Goal: Information Seeking & Learning: Check status

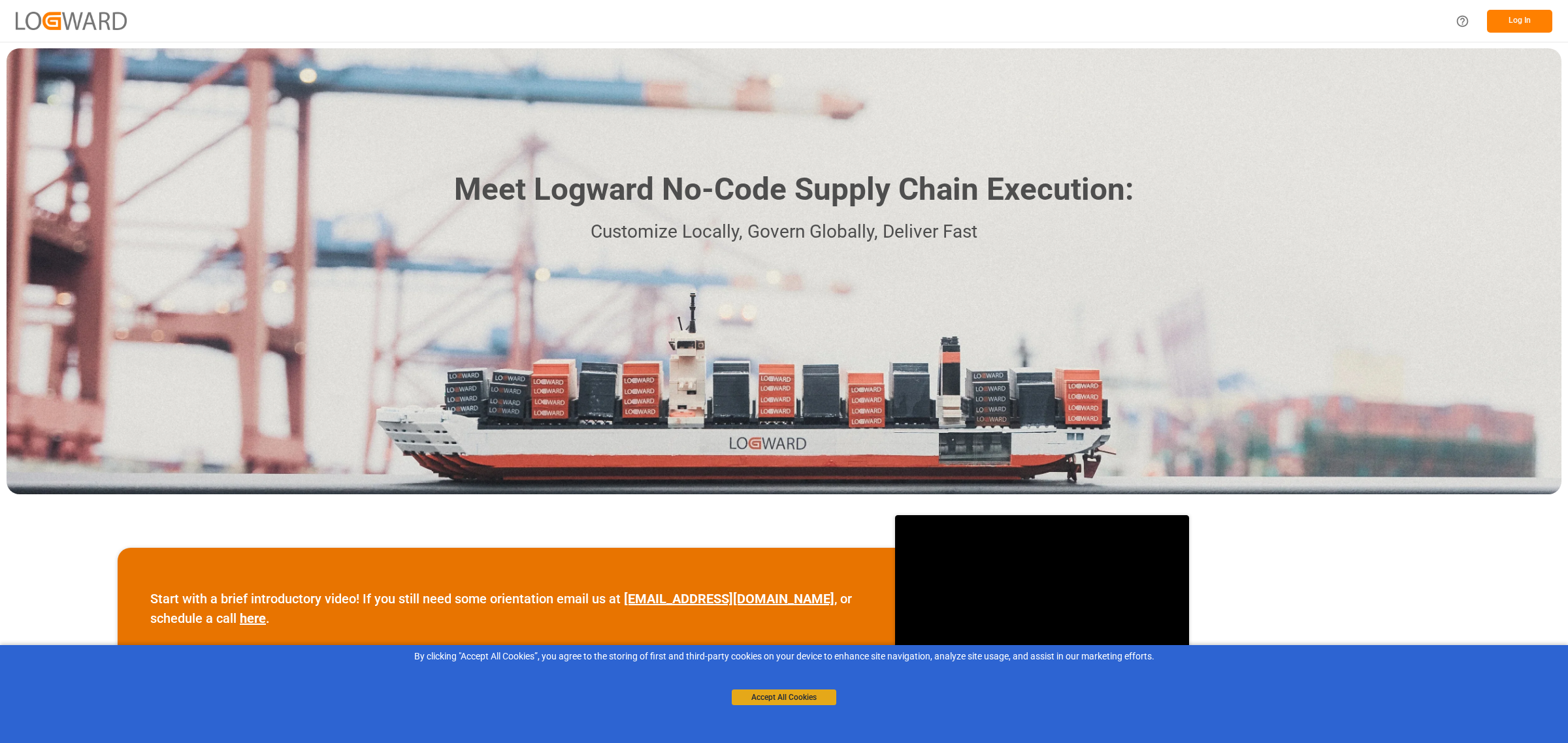
click at [791, 703] on button "Accept All Cookies" at bounding box center [783, 698] width 104 height 16
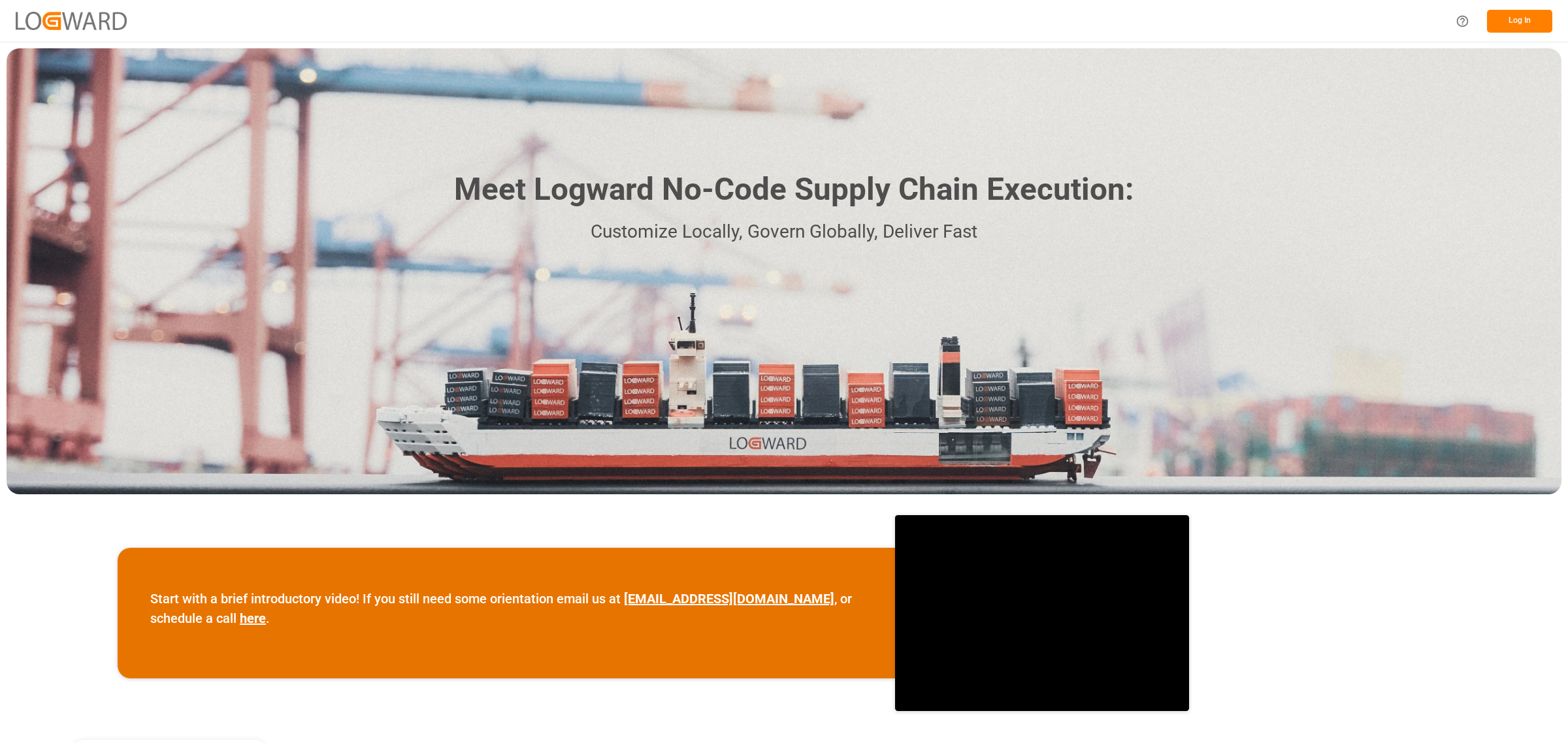
click at [1530, 11] on button "Log In" at bounding box center [1519, 22] width 65 height 23
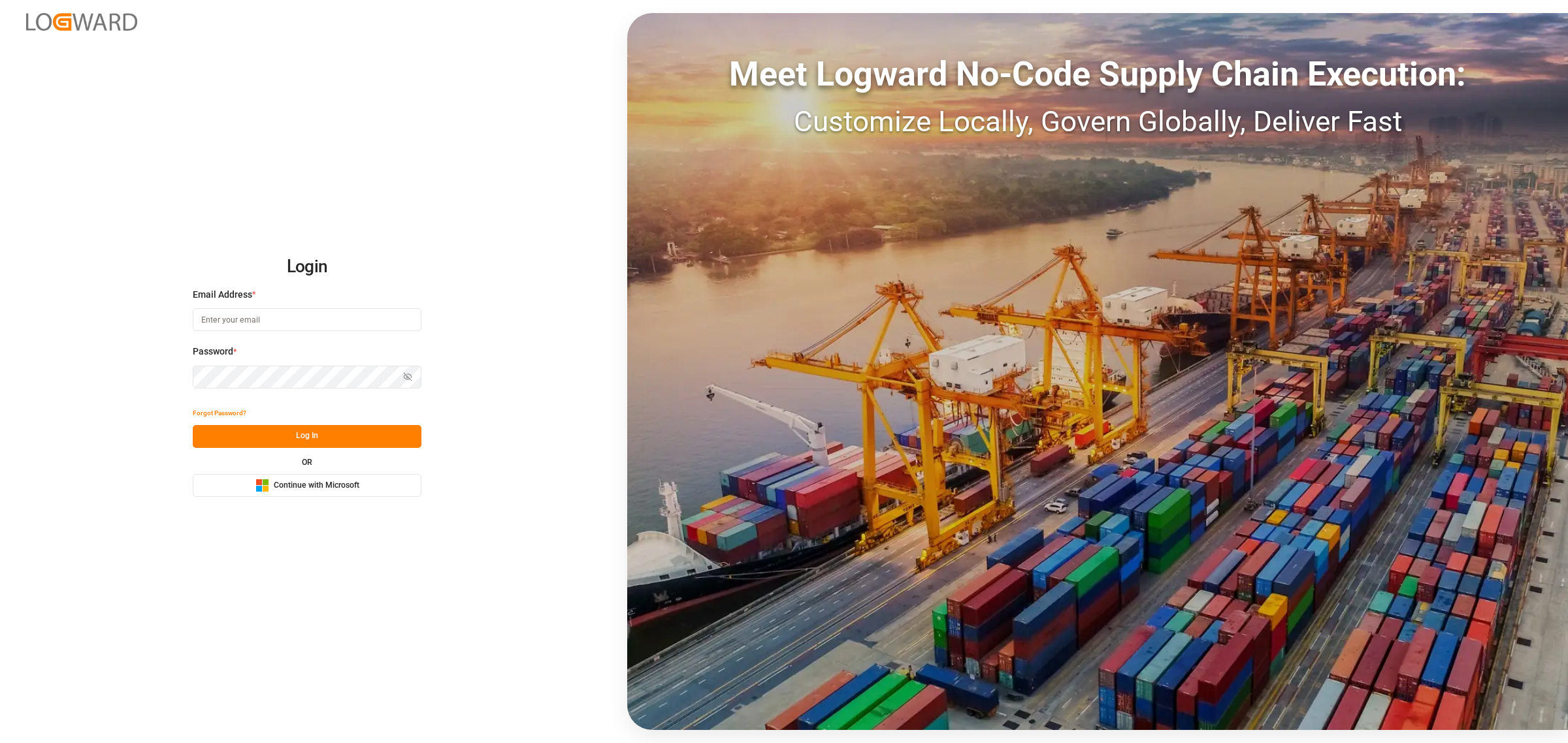
click at [314, 484] on span "Continue with Microsoft" at bounding box center [316, 486] width 86 height 11
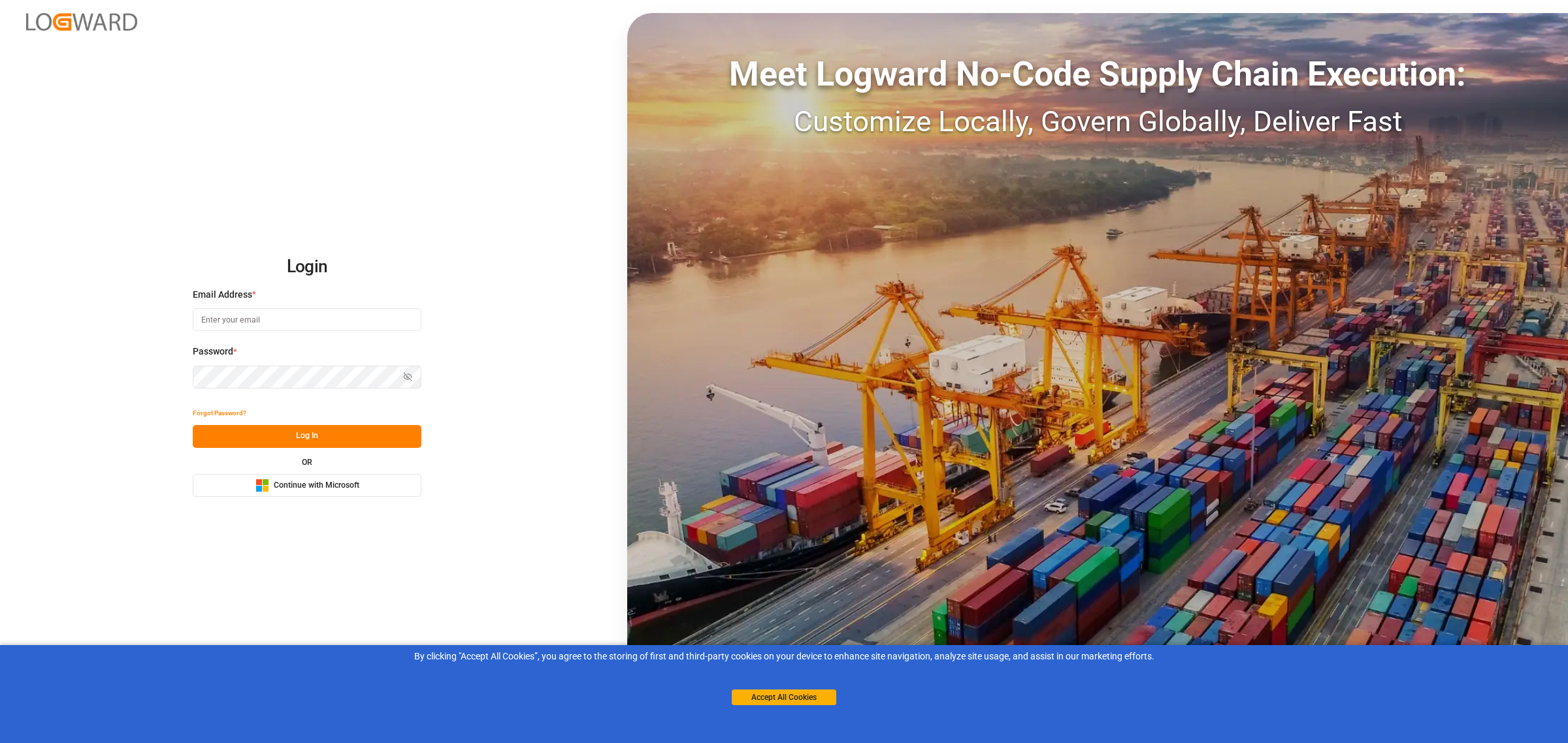
click at [277, 481] on span "Continue with Microsoft" at bounding box center [316, 486] width 86 height 11
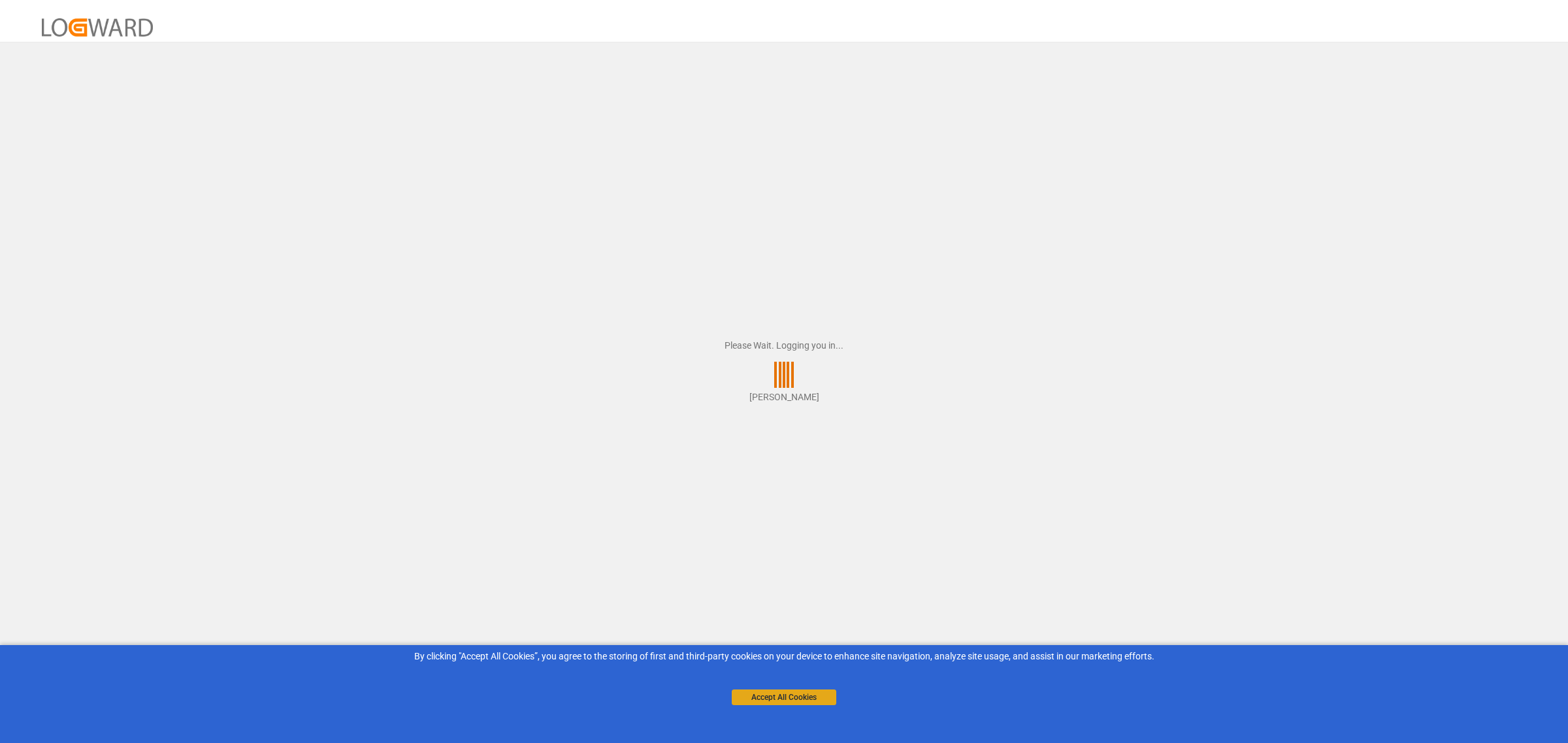
click at [811, 698] on button "Accept All Cookies" at bounding box center [783, 698] width 104 height 16
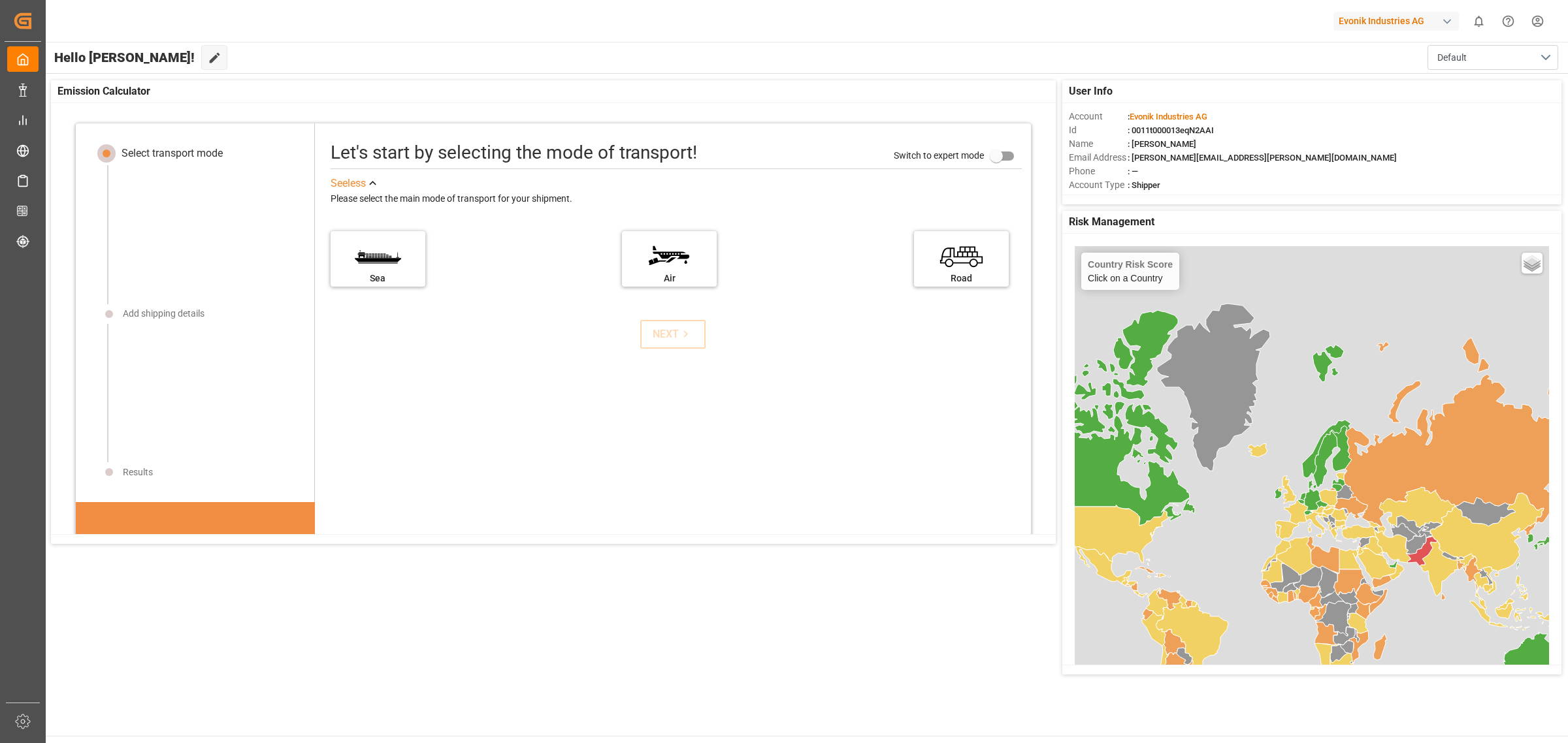
click at [1396, 20] on div "Evonik Industries AG" at bounding box center [1396, 21] width 126 height 19
click at [1390, 116] on div "EU Evonik US EvonikUS-4XPF" at bounding box center [1399, 118] width 223 height 29
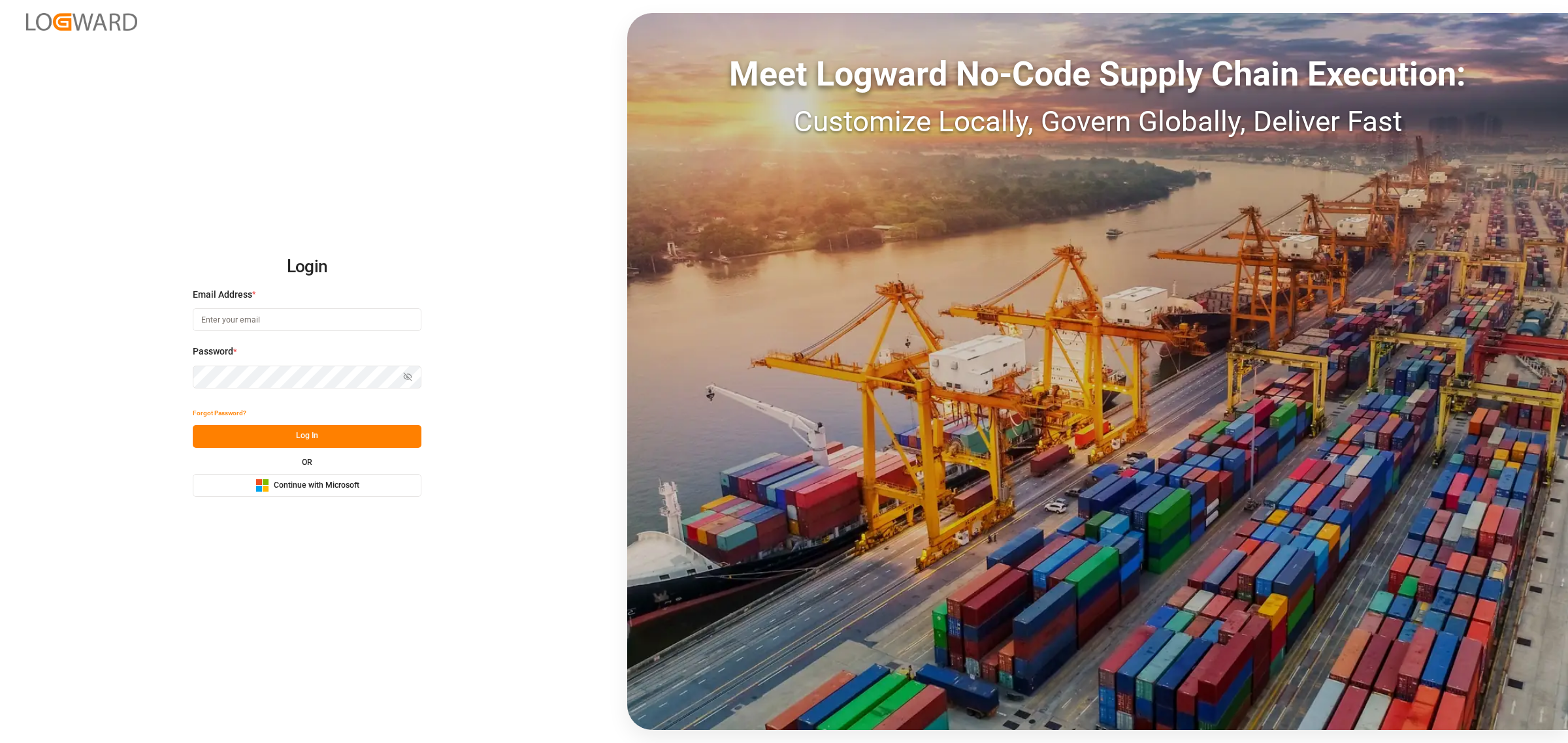
click at [274, 489] on span "Continue with Microsoft" at bounding box center [316, 486] width 86 height 11
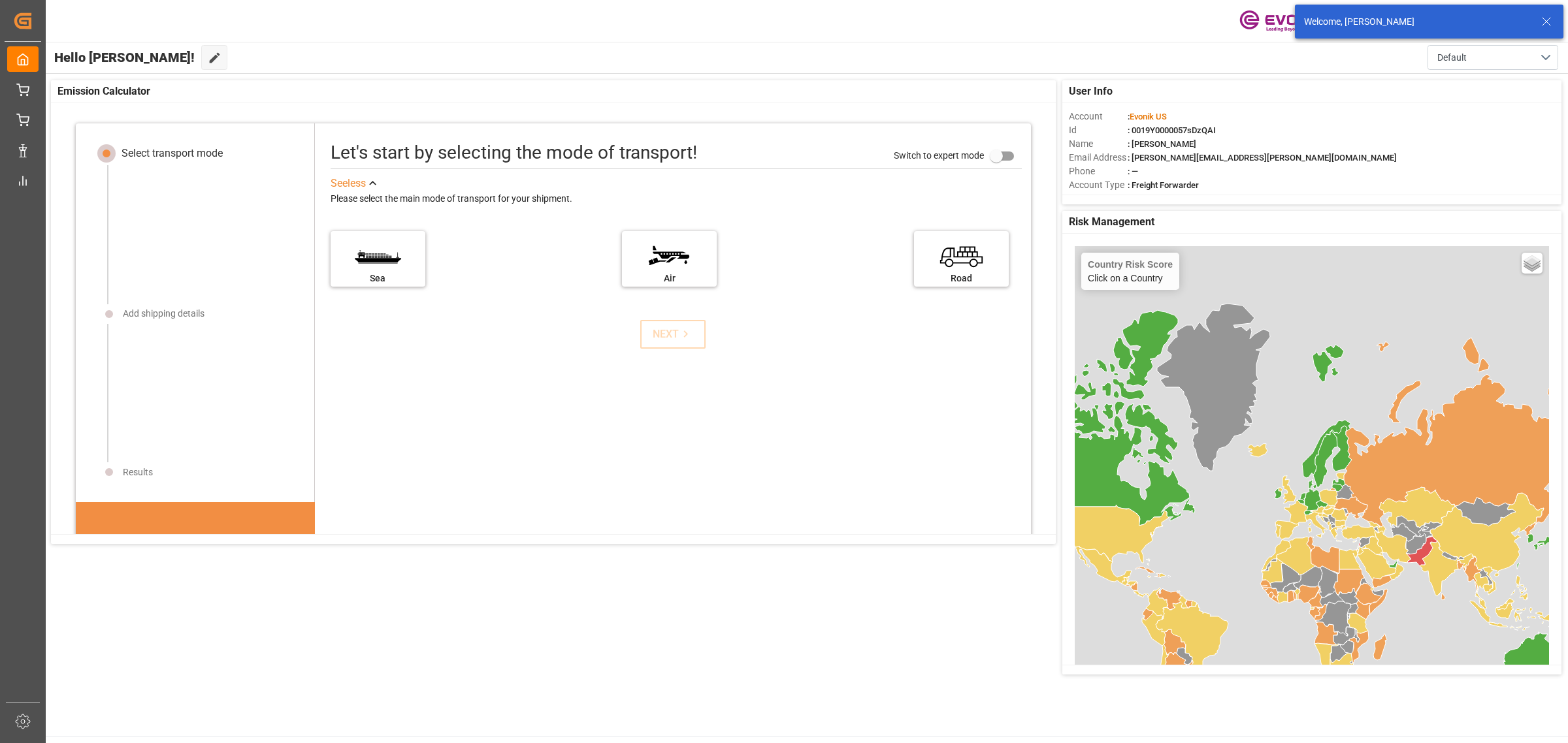
click at [1133, 33] on div "Evonik US 0 Notifications Only show unread All Mark all categories read Created…" at bounding box center [802, 21] width 1531 height 42
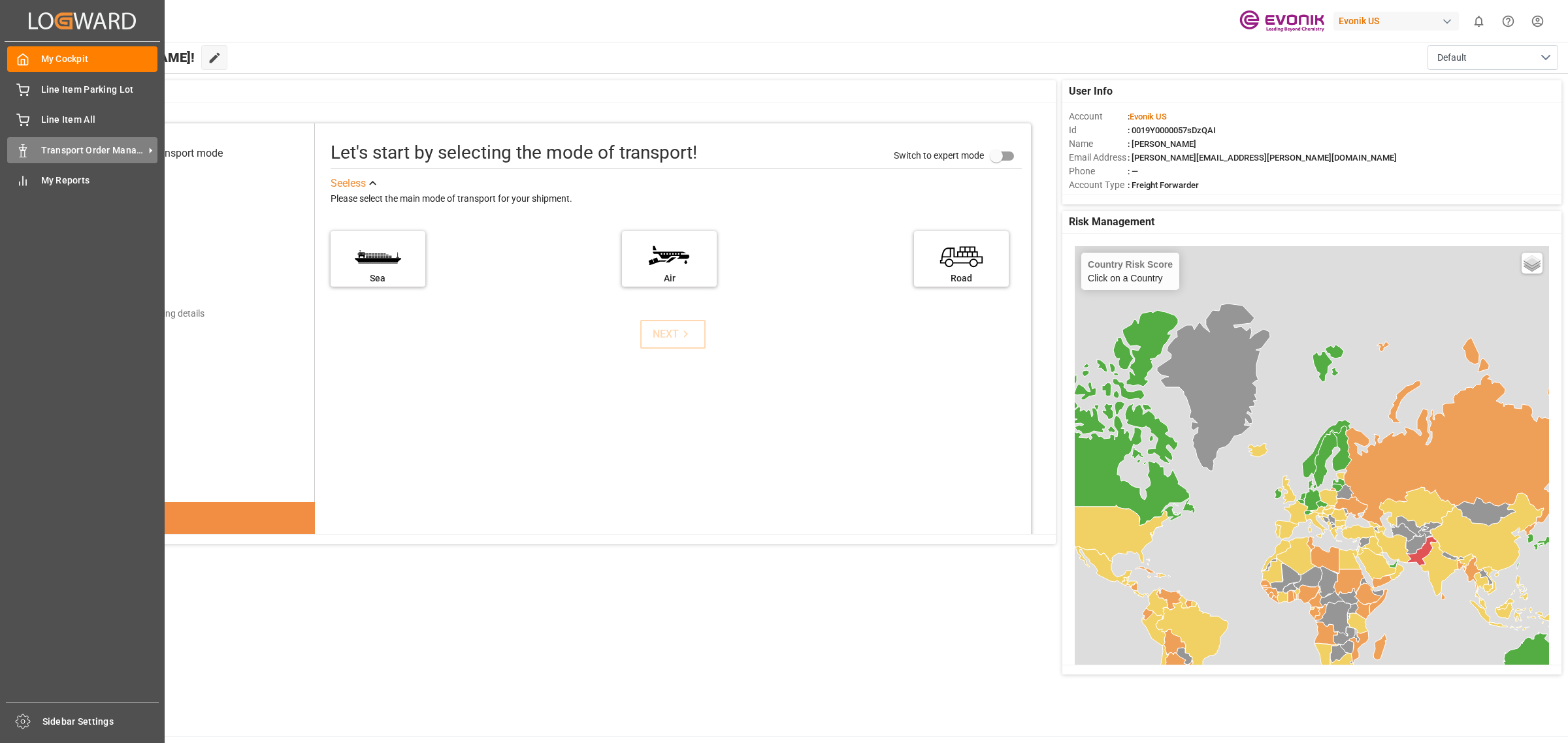
click at [104, 150] on span "Transport Order Management" at bounding box center [93, 150] width 103 height 14
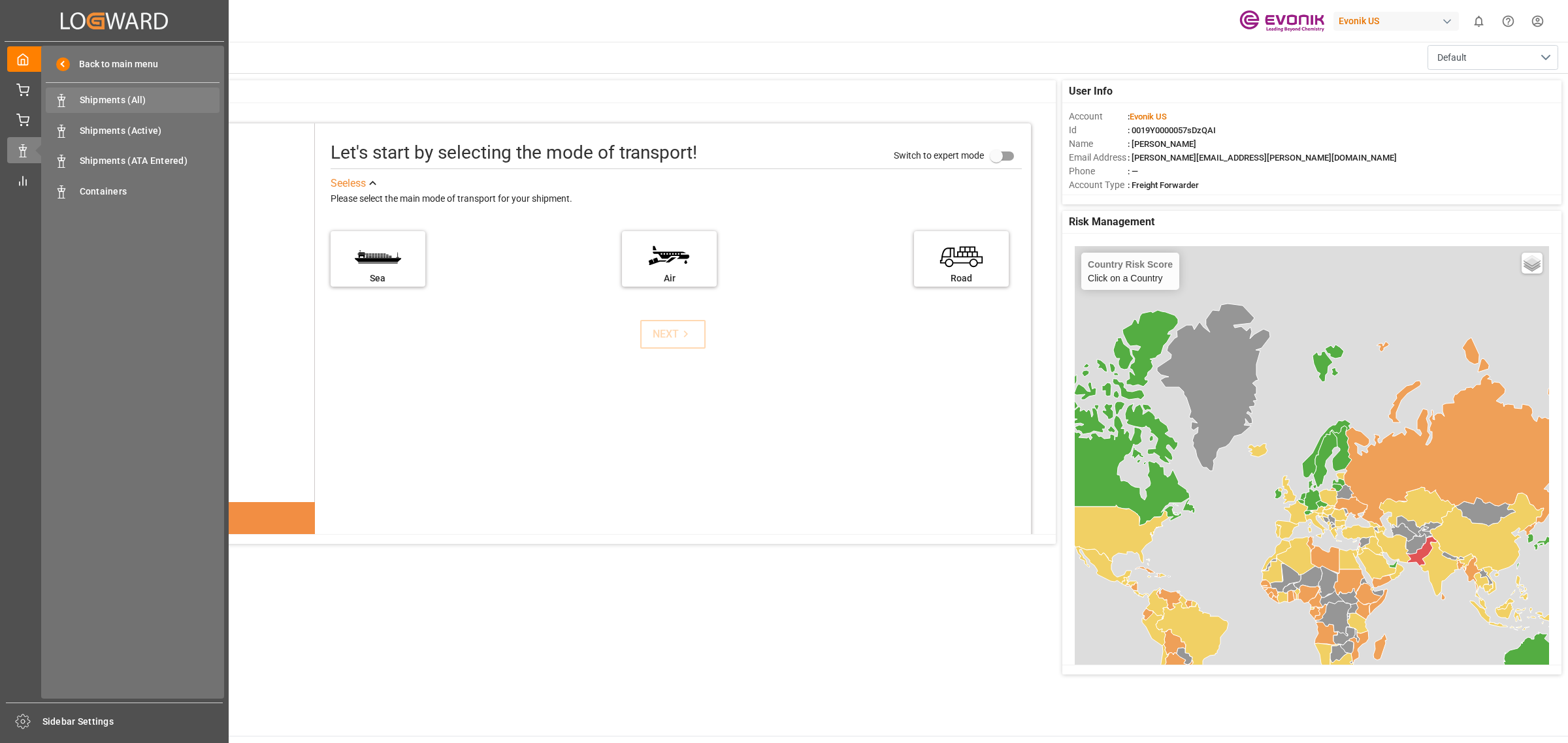
click at [141, 100] on span "Shipments (All)" at bounding box center [149, 100] width 140 height 14
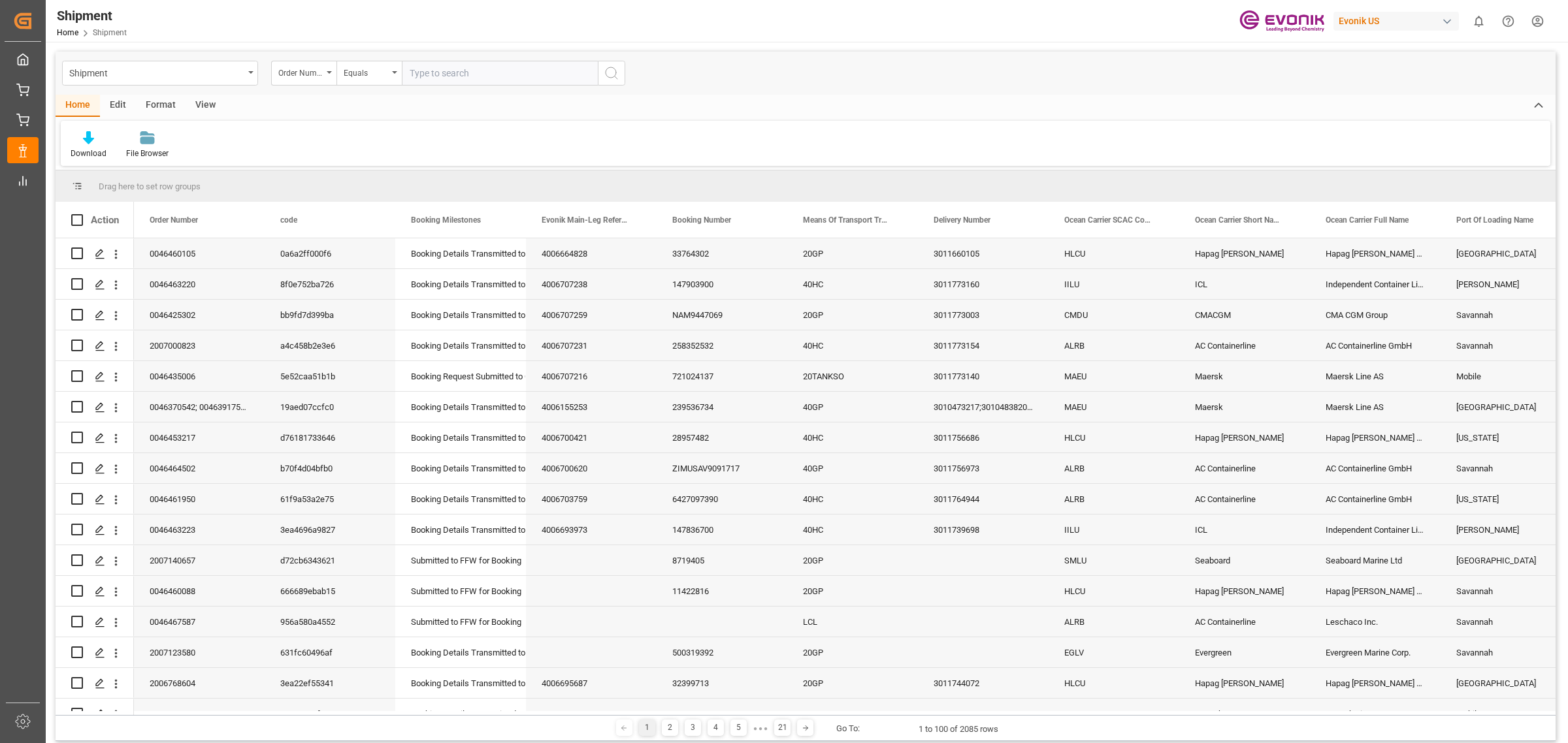
click at [609, 72] on icon "search button" at bounding box center [612, 73] width 16 height 16
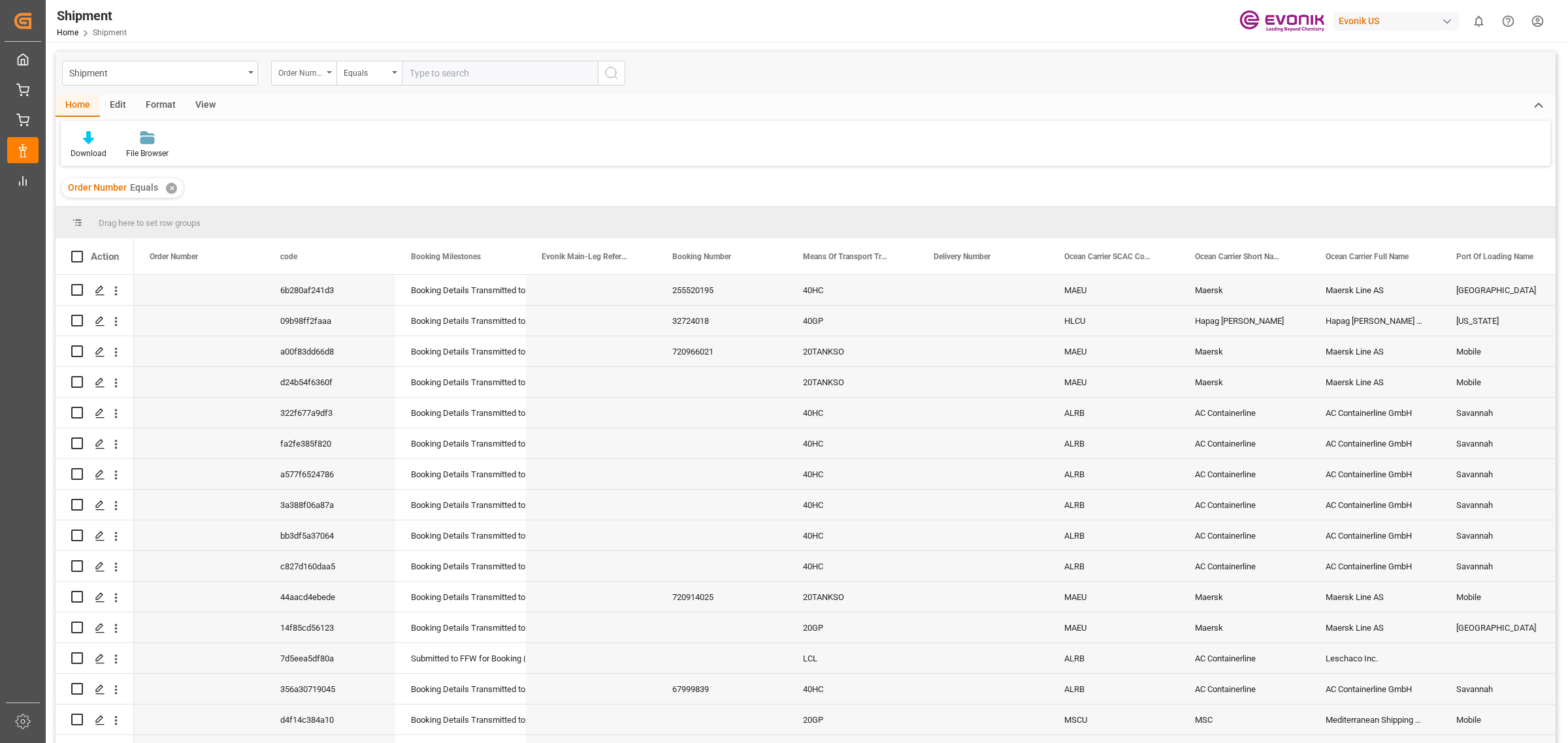
click at [324, 68] on div "Order Number" at bounding box center [303, 73] width 65 height 25
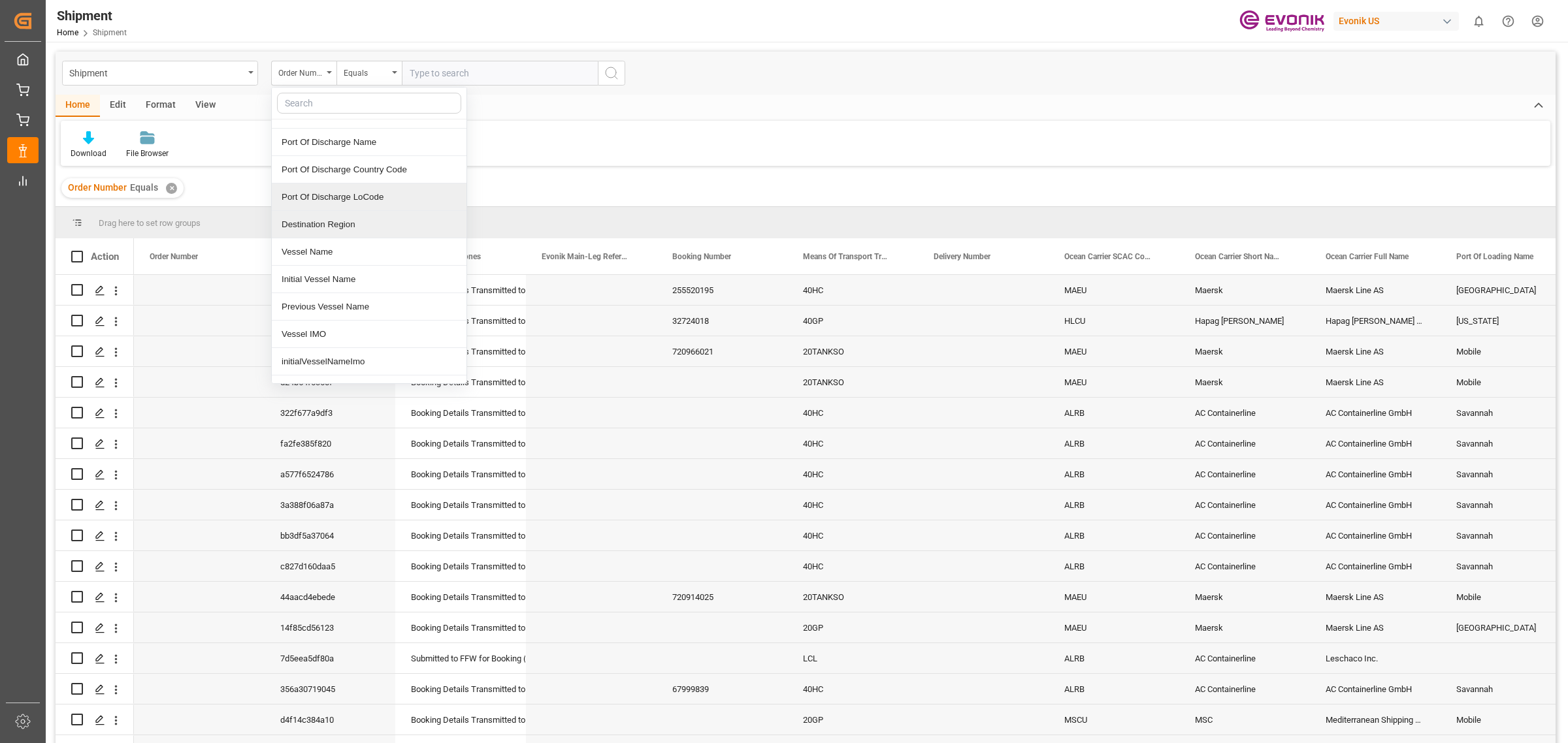
scroll to position [408, 0]
click at [376, 195] on div "Vessel Name" at bounding box center [369, 191] width 195 height 27
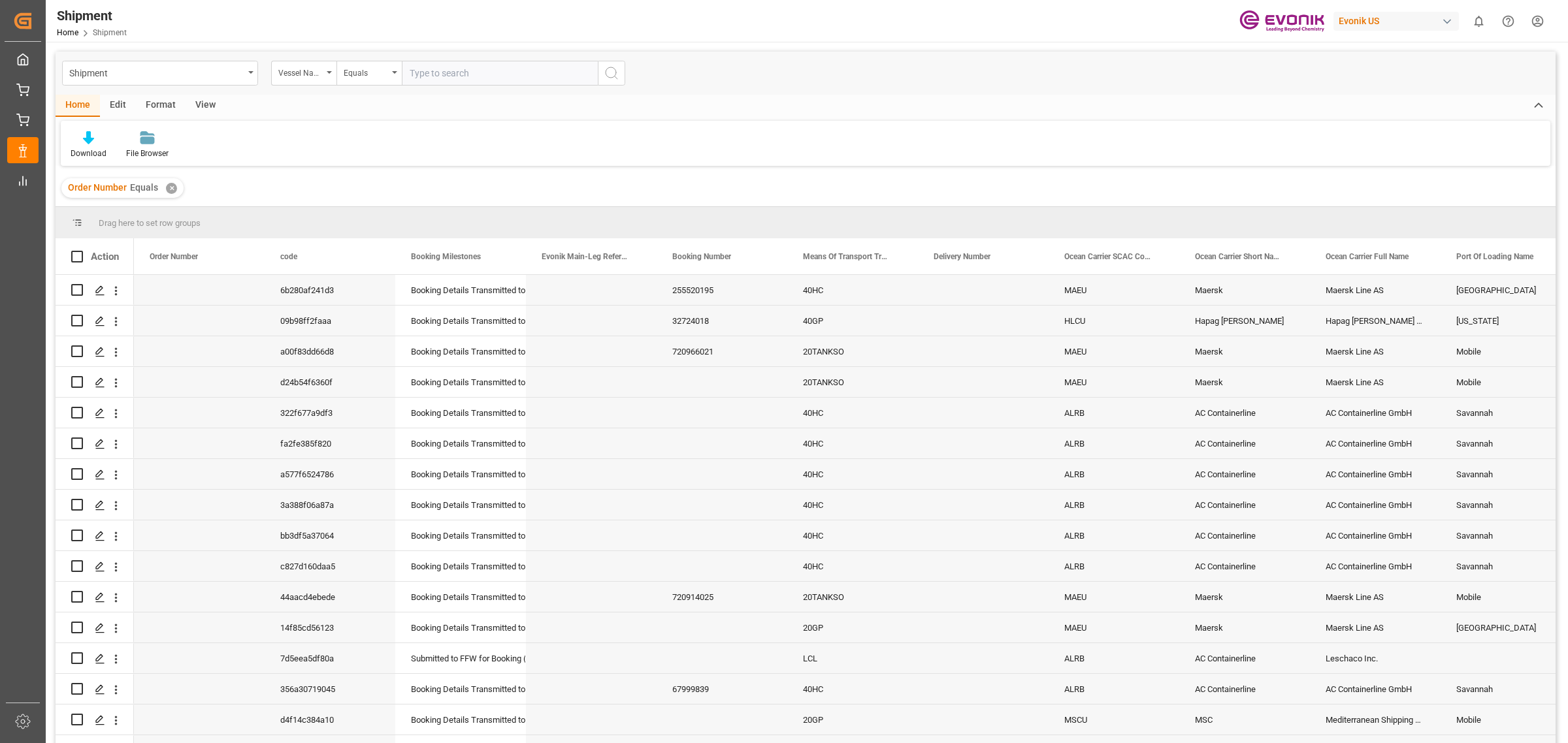
click at [474, 73] on input "text" at bounding box center [499, 73] width 196 height 25
type input "GSL TEGEA"
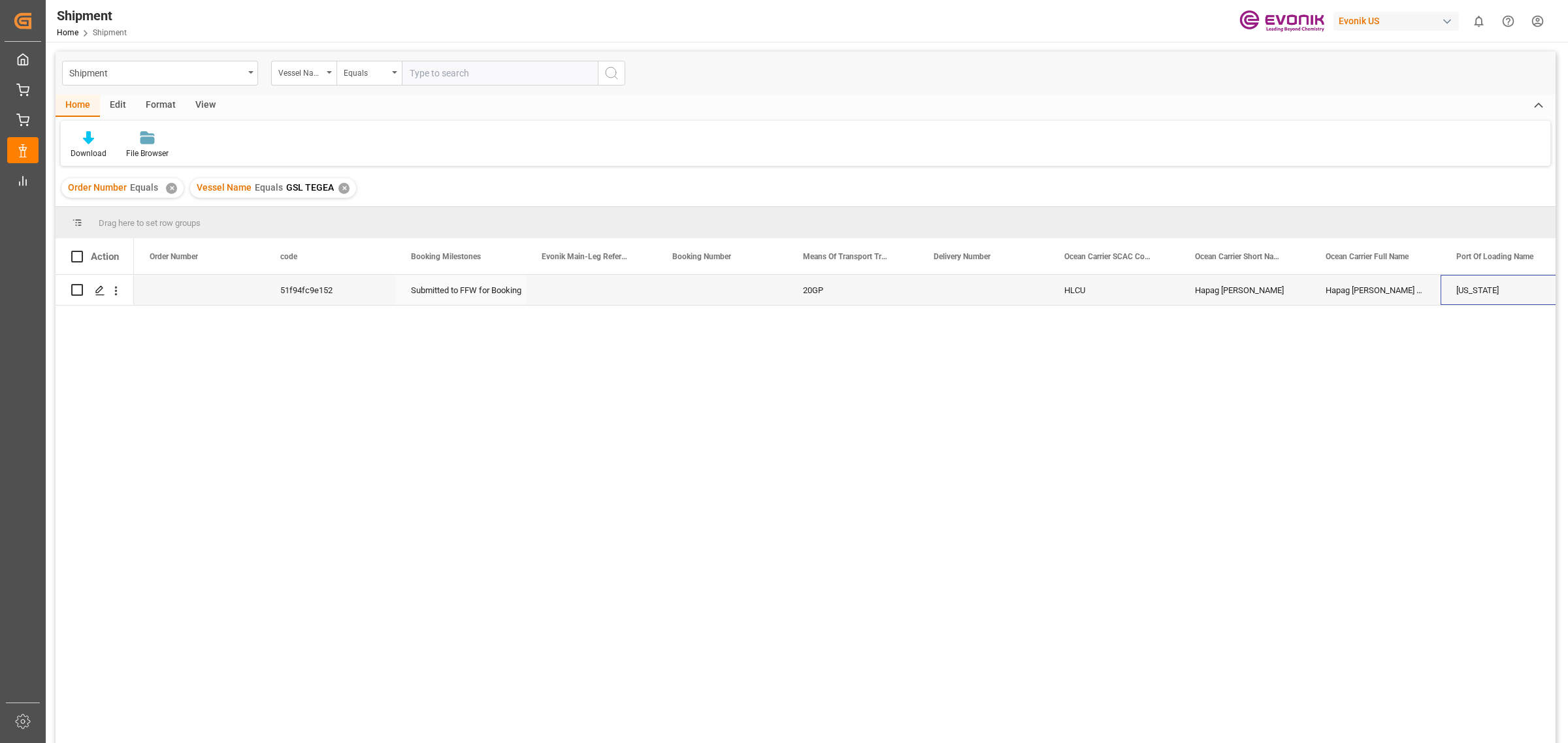
click at [1463, 291] on div "[US_STATE]" at bounding box center [1505, 290] width 131 height 30
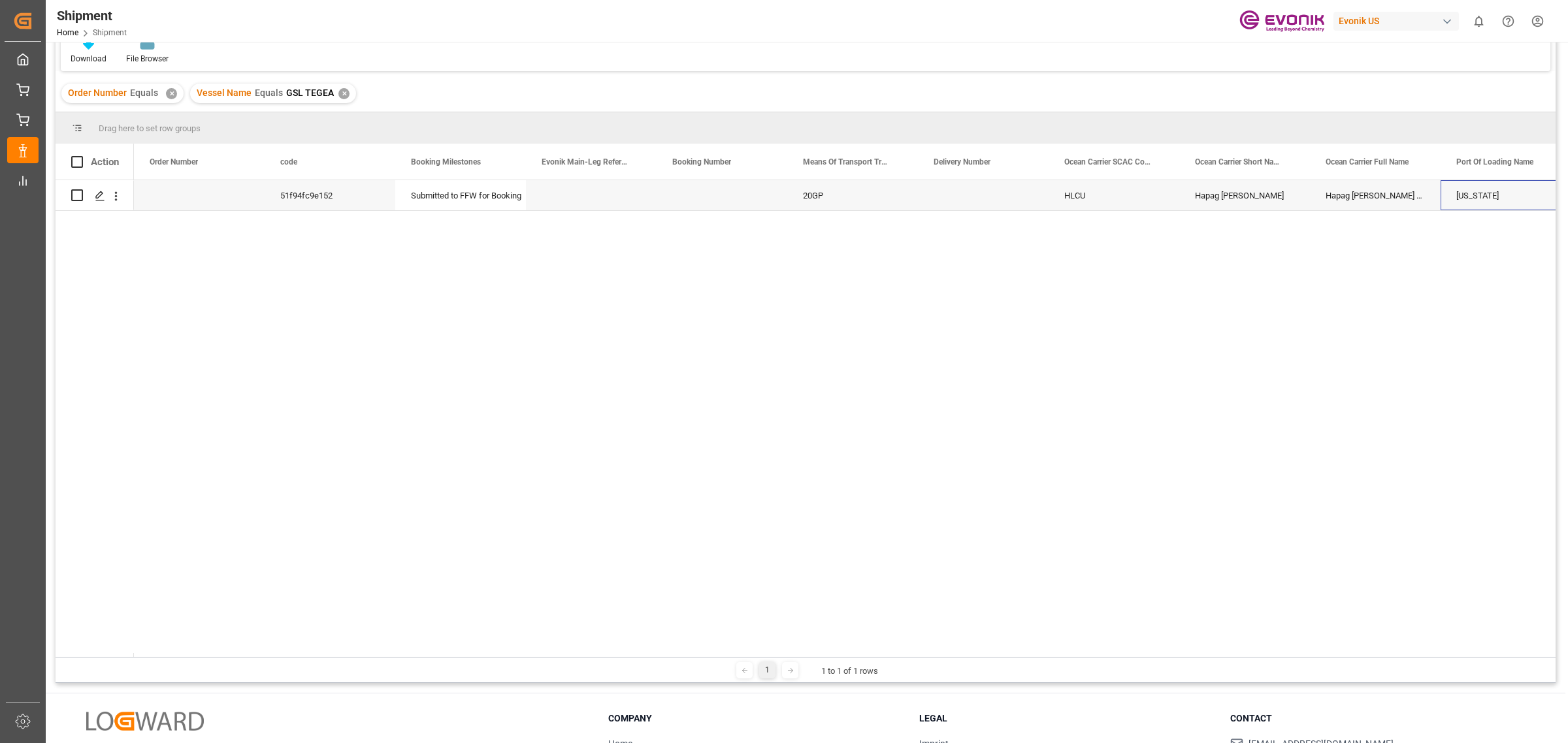
scroll to position [193, 0]
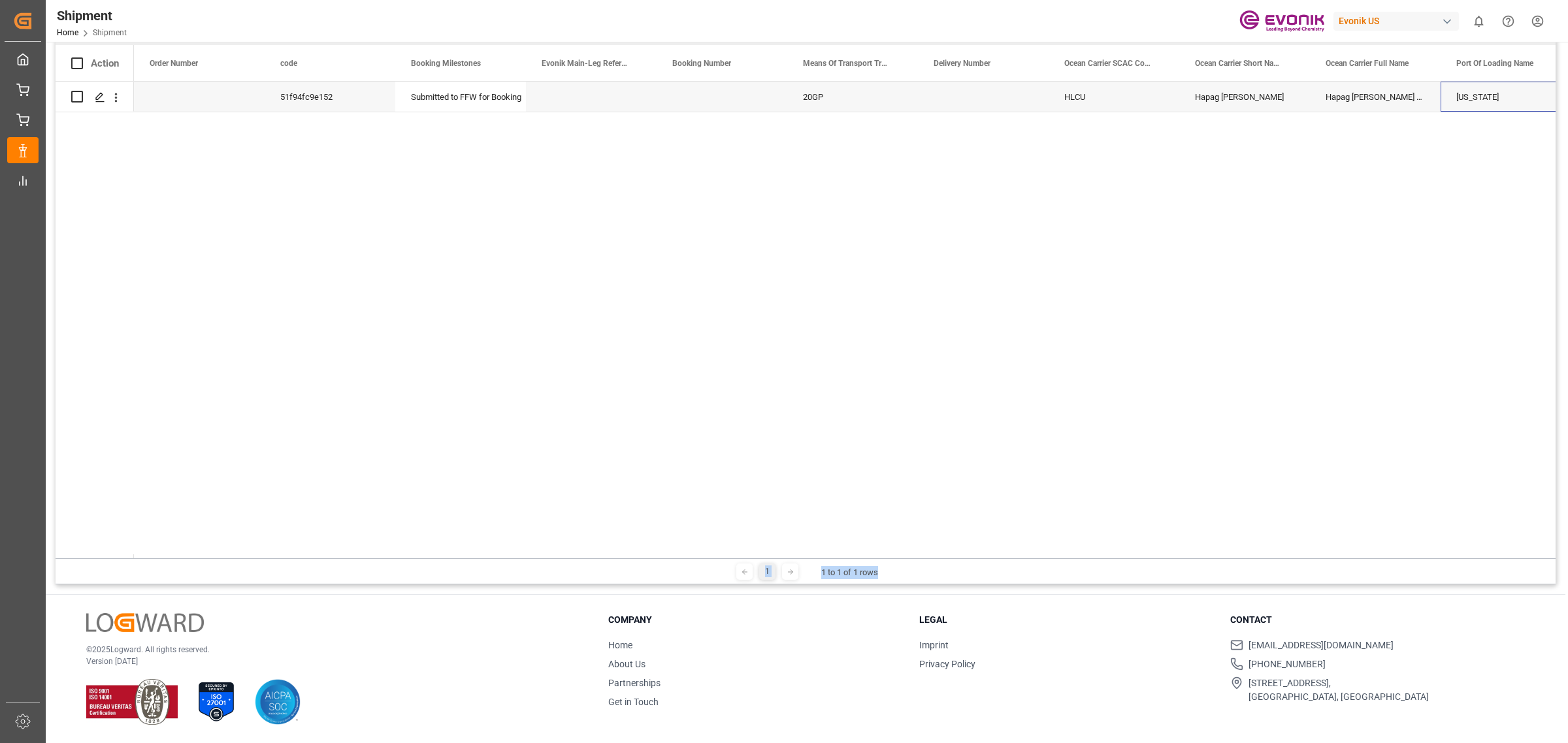
drag, startPoint x: 1560, startPoint y: 390, endPoint x: 1555, endPoint y: 558, distance: 168.1
click at [1559, 562] on main "Shipment Vessel Name Equals Home Edit Format View Download File Browser Order N…" at bounding box center [806, 221] width 1519 height 726
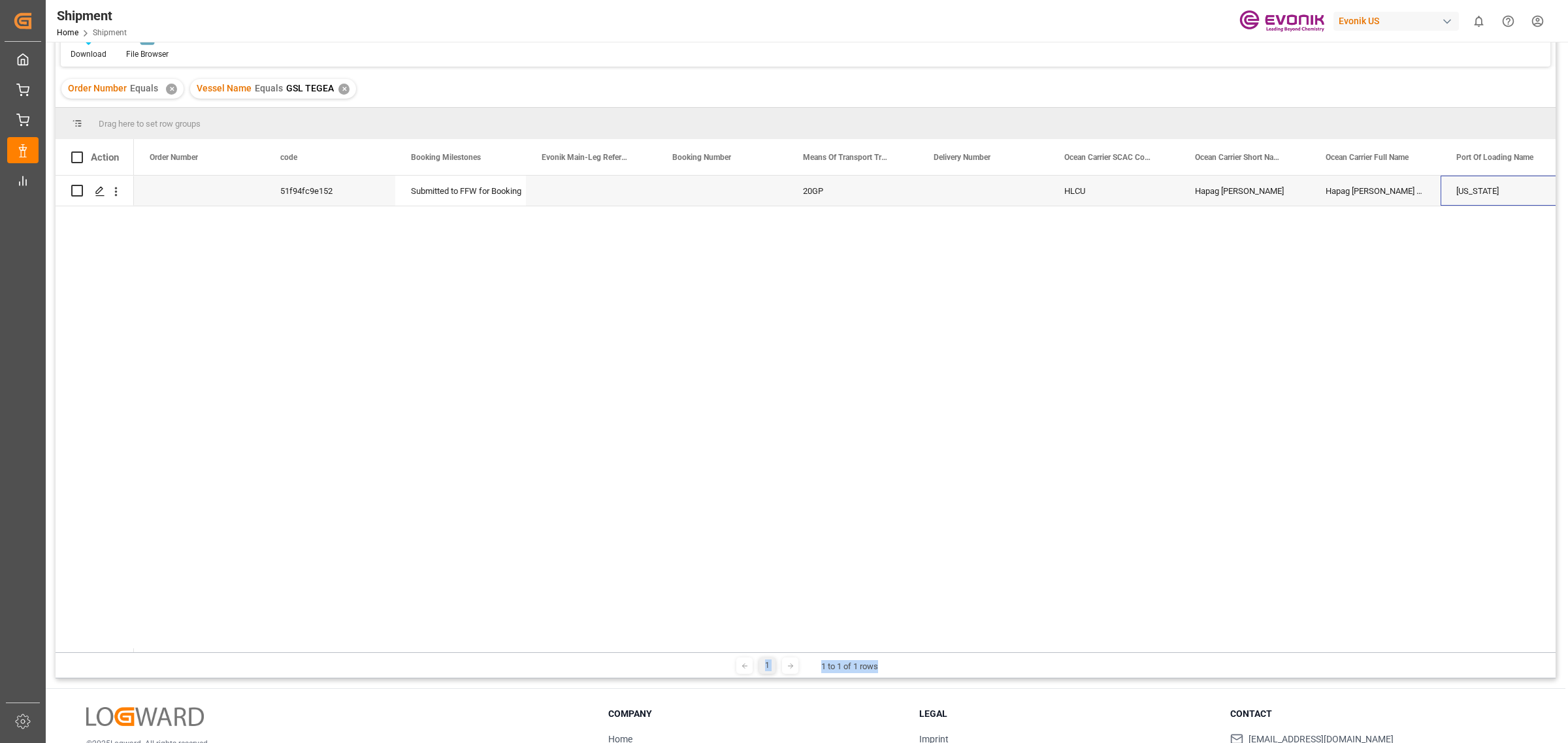
scroll to position [0, 0]
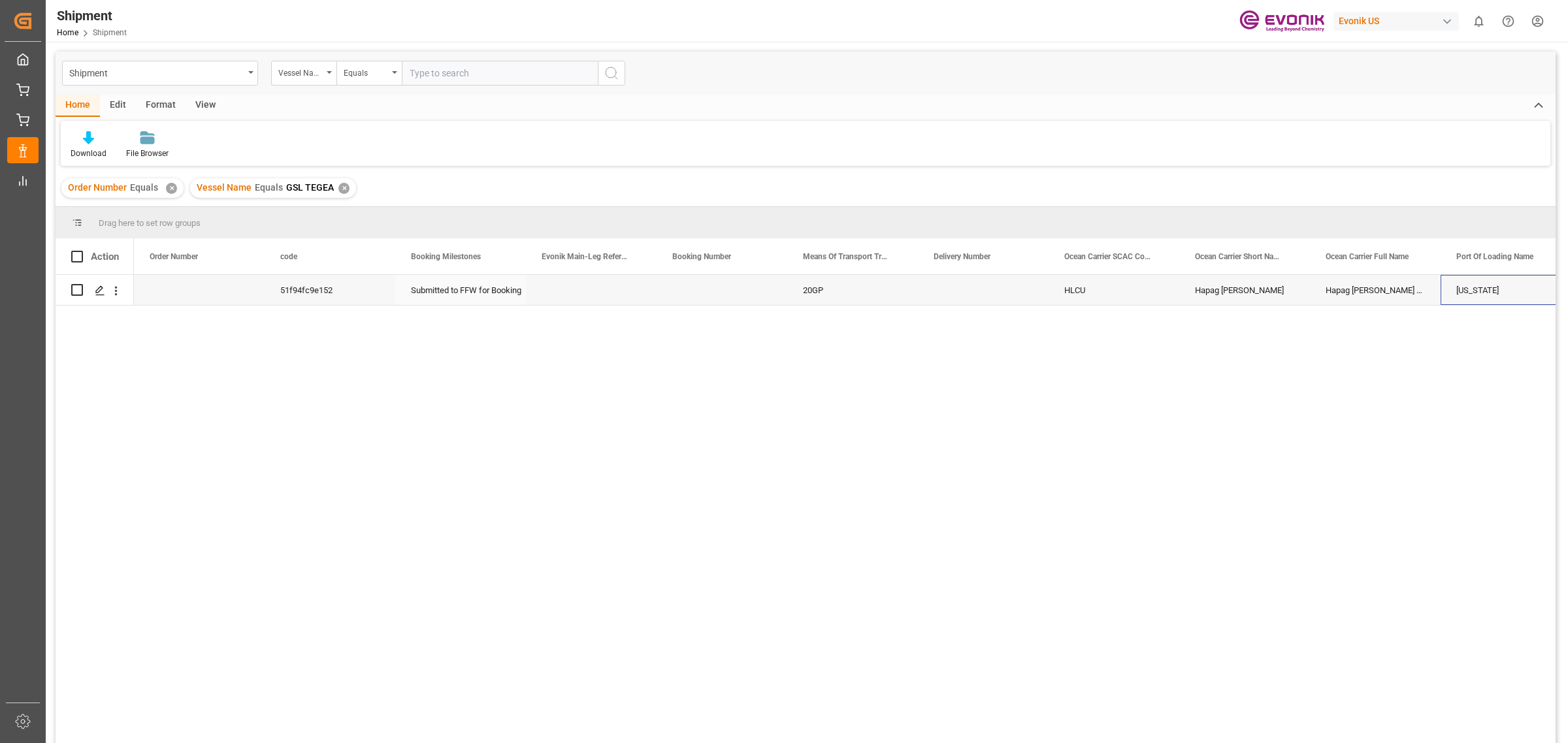
click at [458, 282] on div "Submitted to FFW for Booking" at bounding box center [461, 291] width 99 height 30
click at [686, 297] on div "Press SPACE to select this row." at bounding box center [722, 290] width 131 height 30
click at [626, 289] on div "Press SPACE to select this row." at bounding box center [591, 290] width 131 height 30
click at [627, 288] on div "Press SPACE to select this row." at bounding box center [591, 290] width 131 height 30
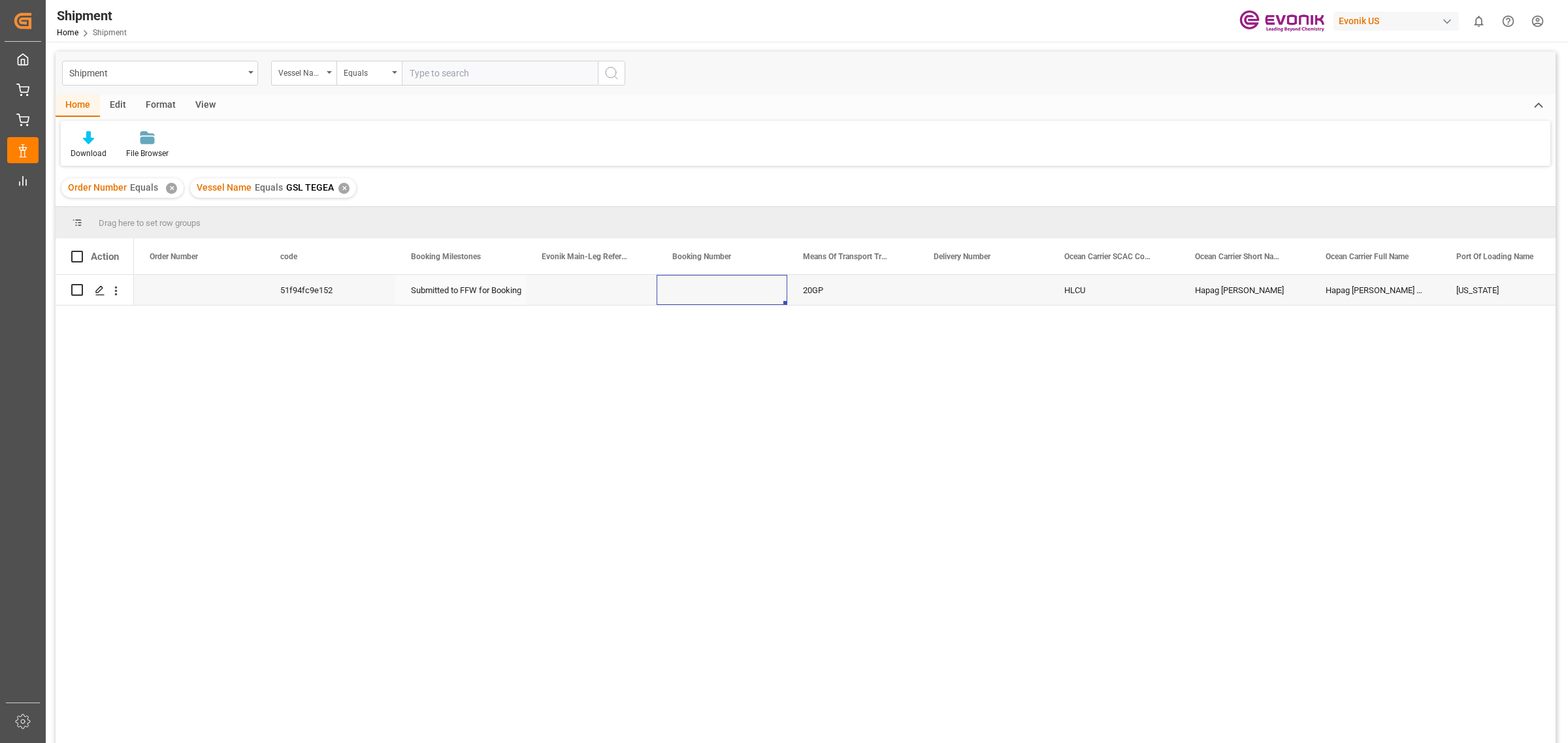
click at [714, 289] on div "Press SPACE to select this row." at bounding box center [722, 290] width 131 height 30
click at [869, 286] on div "20GP" at bounding box center [852, 290] width 131 height 30
click at [1004, 298] on div "Press SPACE to select this row." at bounding box center [983, 290] width 131 height 30
click at [1003, 298] on div "Press SPACE to select this row." at bounding box center [983, 290] width 131 height 30
click at [1146, 315] on div "51f94fc9e152 Submitted to FFW for Booking 20GP HLCU Hapag [PERSON_NAME] Hapag […" at bounding box center [844, 514] width 1421 height 477
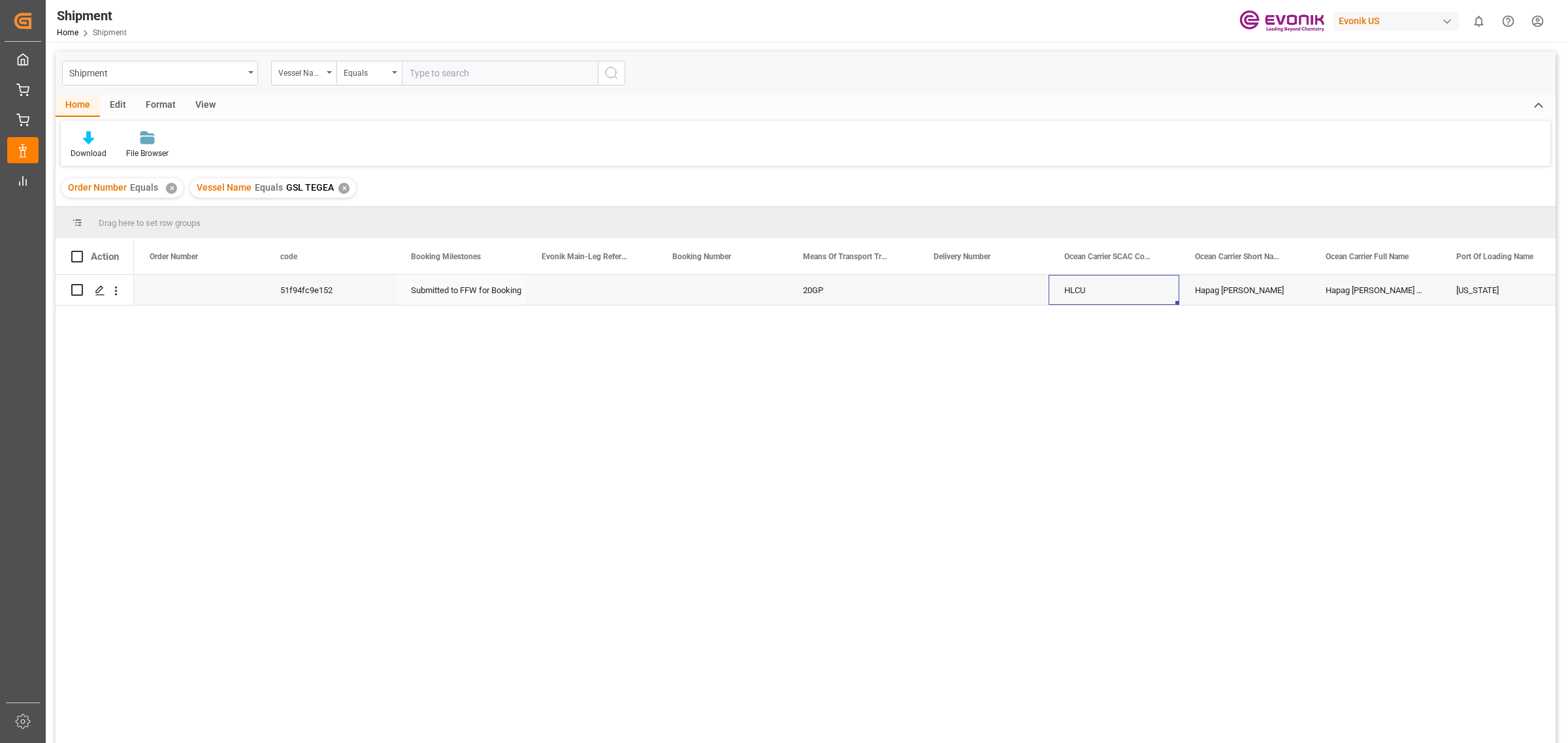
click at [1173, 290] on div "HLCU" at bounding box center [1114, 290] width 131 height 30
click at [1296, 284] on div "Hapag [PERSON_NAME]" at bounding box center [1245, 290] width 131 height 30
click at [1357, 288] on div "Hapag [PERSON_NAME] Aktiengesellschaft" at bounding box center [1375, 290] width 131 height 30
click at [495, 72] on input "text" at bounding box center [499, 73] width 196 height 25
click at [308, 73] on div "Vessel Name" at bounding box center [300, 71] width 45 height 15
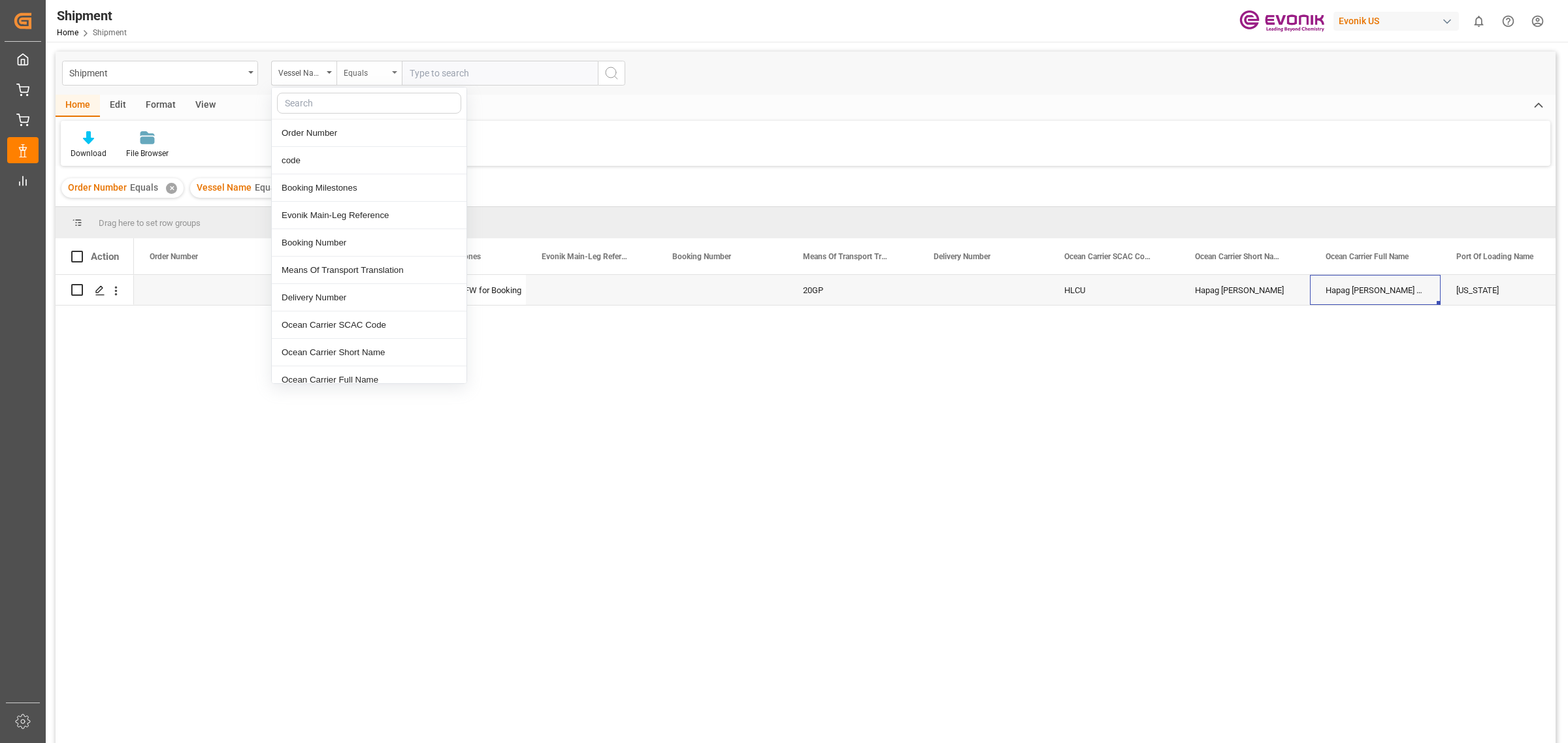
click at [354, 70] on div "Equals" at bounding box center [366, 71] width 45 height 15
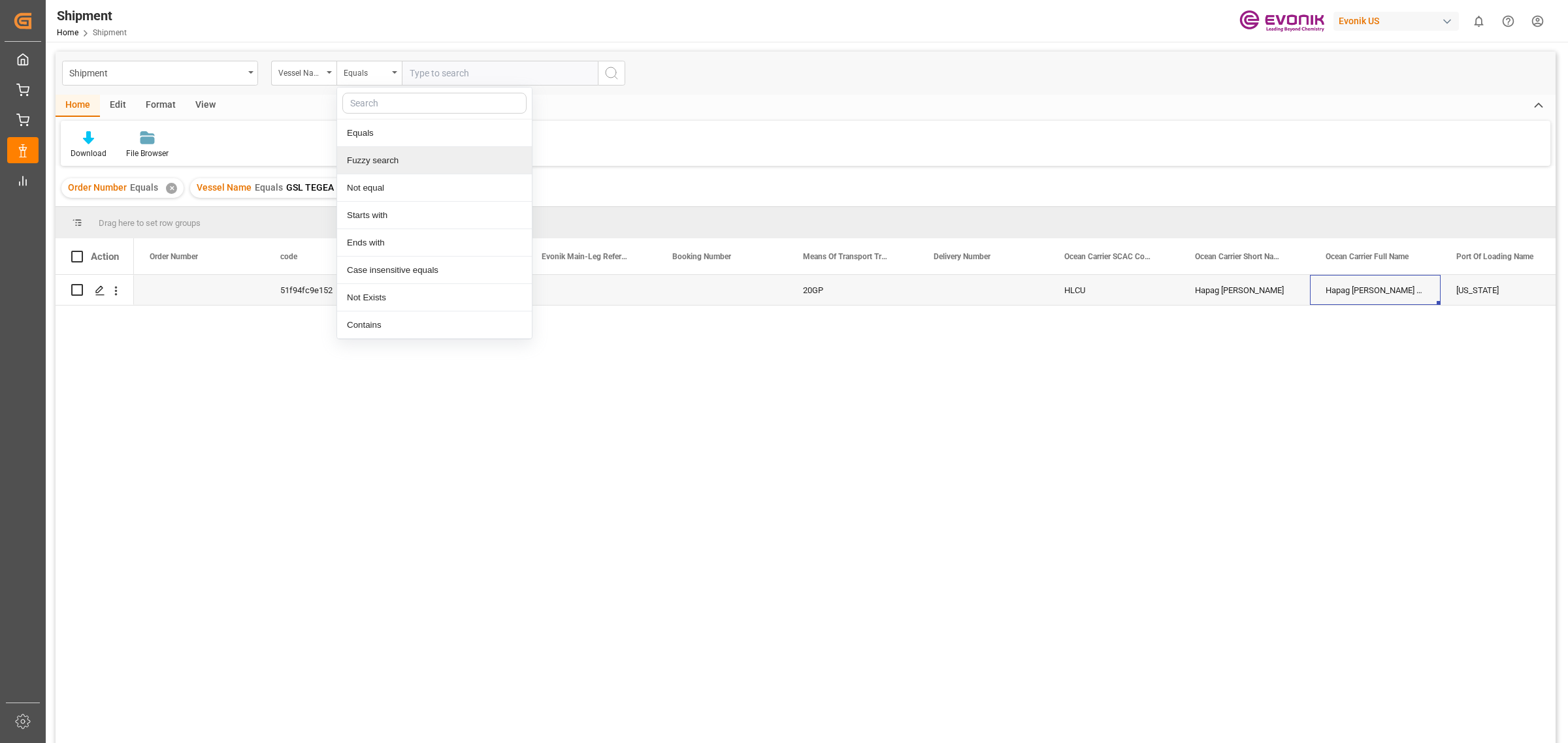
click at [418, 158] on div "Fuzzy search" at bounding box center [434, 161] width 195 height 27
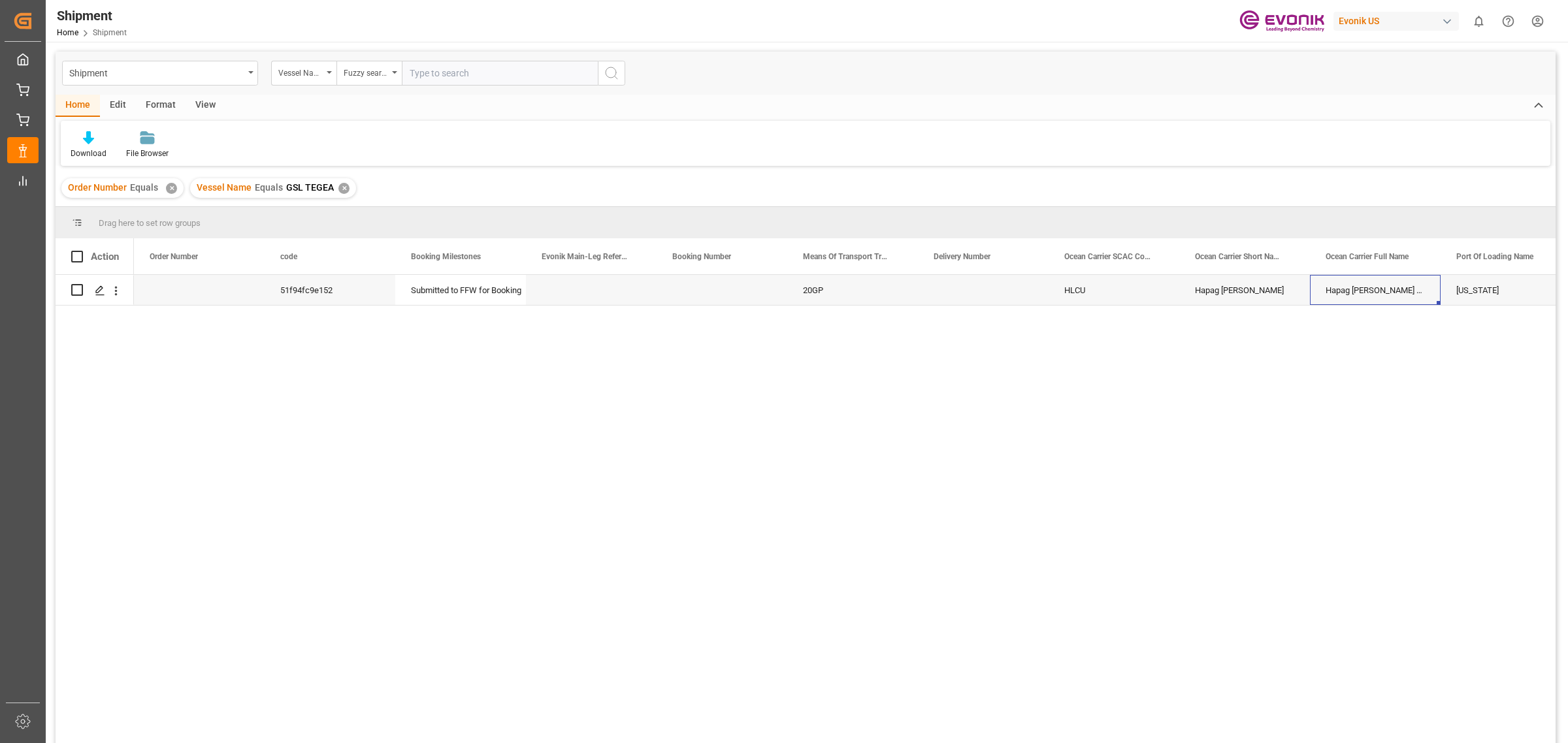
click at [472, 77] on input "text" at bounding box center [499, 73] width 196 height 25
type input "GSL TEGEA"
click at [320, 76] on div "Vessel Name" at bounding box center [300, 71] width 45 height 15
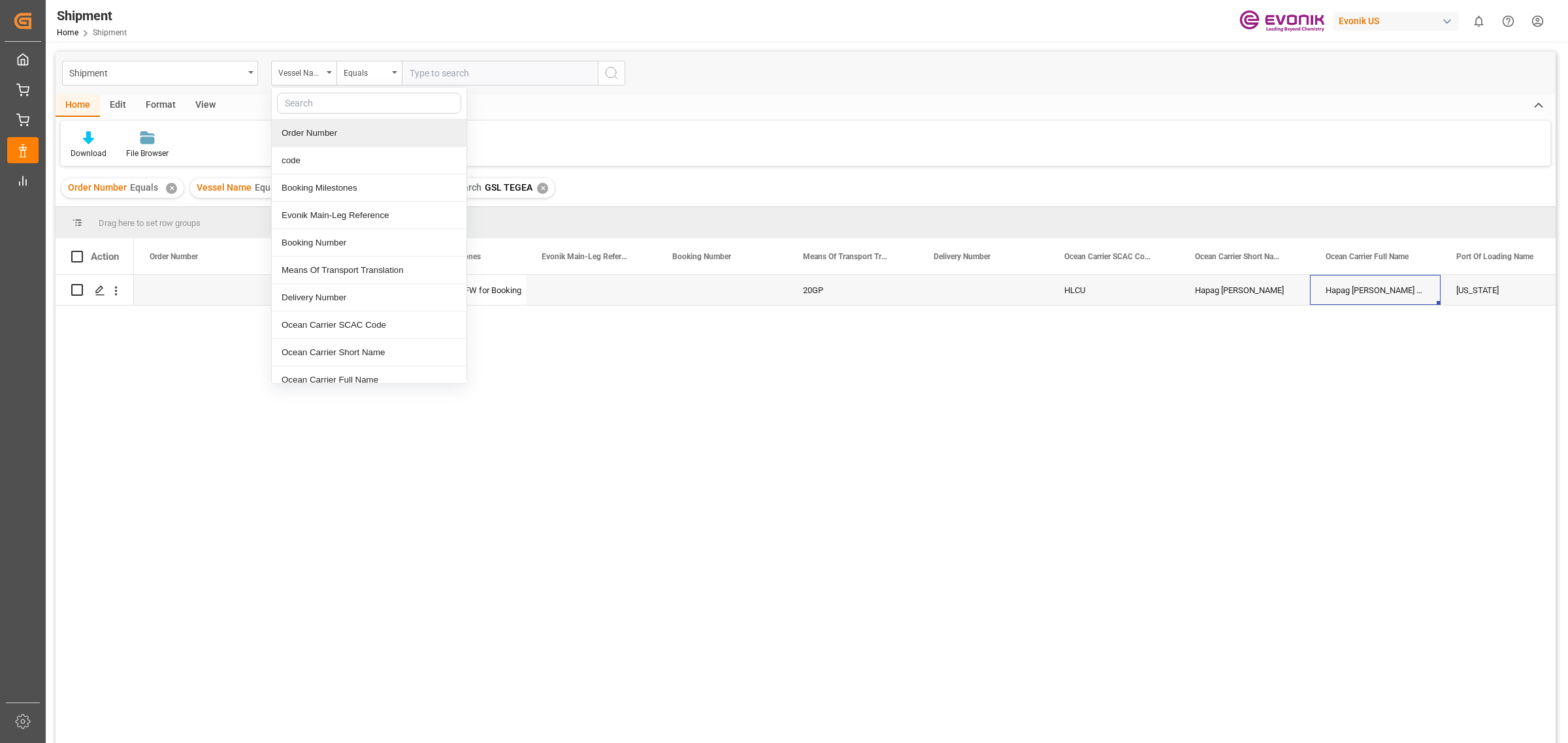
click at [353, 134] on div "Order Number" at bounding box center [369, 133] width 195 height 27
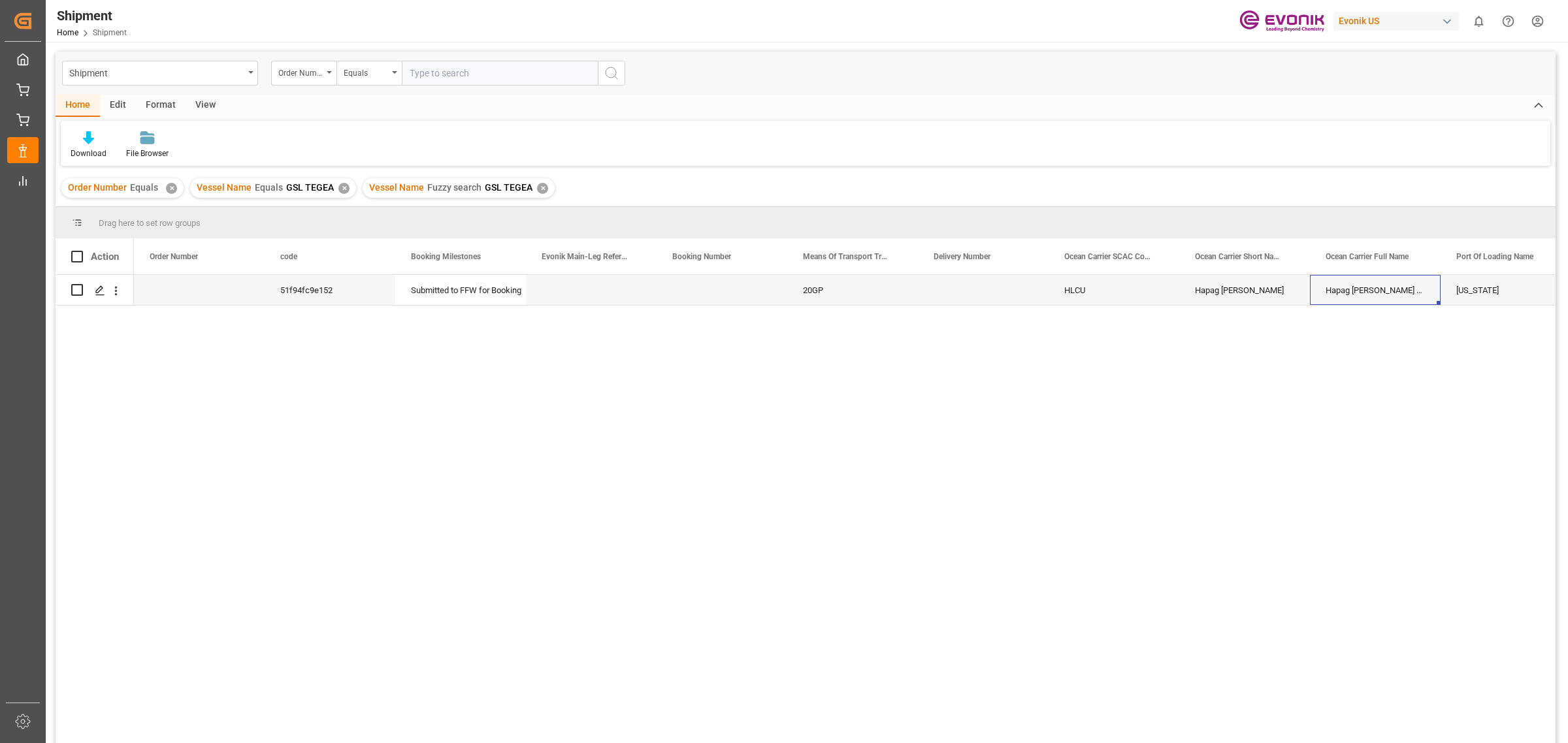
click at [513, 74] on input "text" at bounding box center [499, 73] width 196 height 25
